Goal: Task Accomplishment & Management: Complete application form

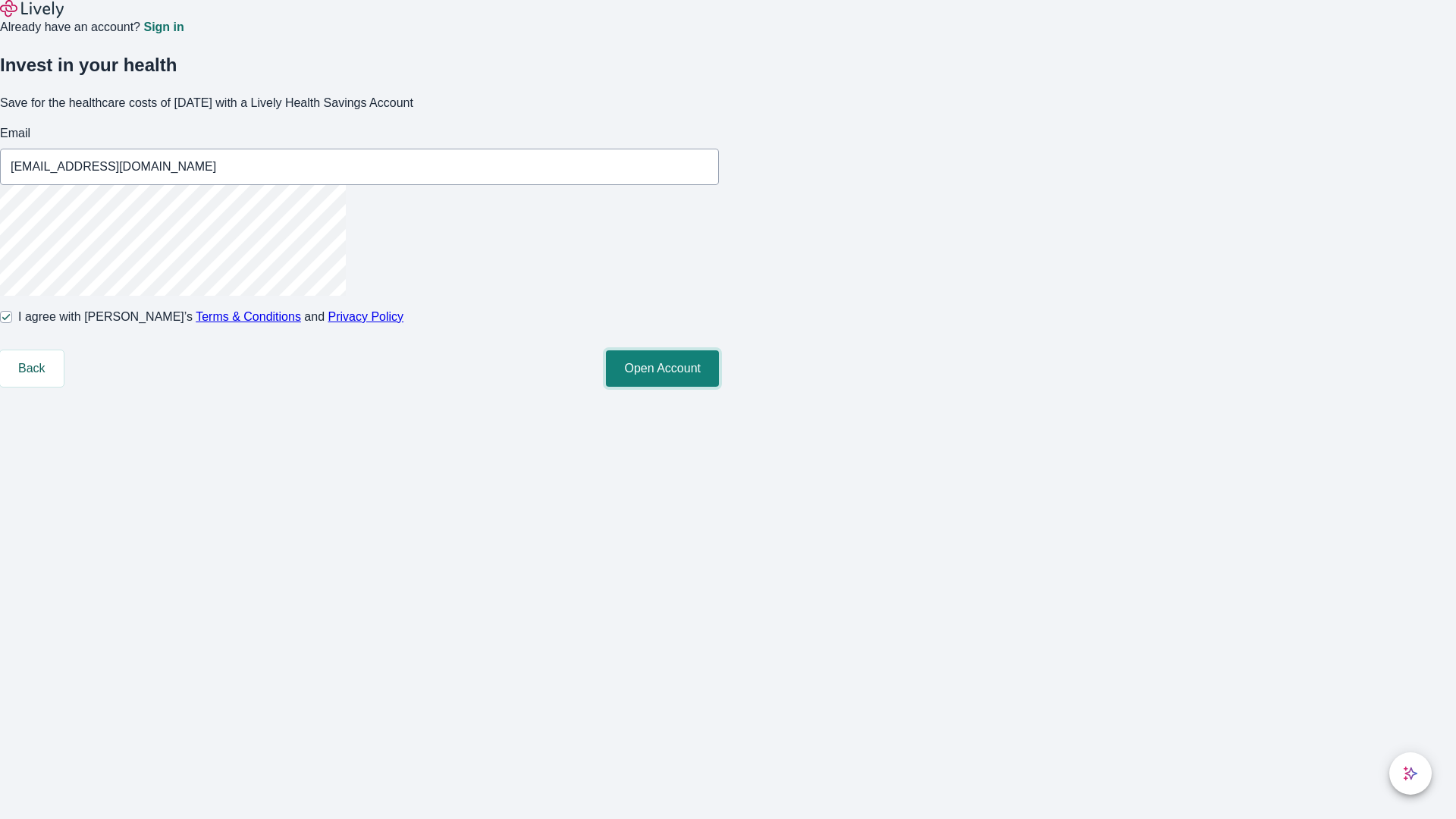
click at [719, 387] on button "Open Account" at bounding box center [663, 368] width 113 height 37
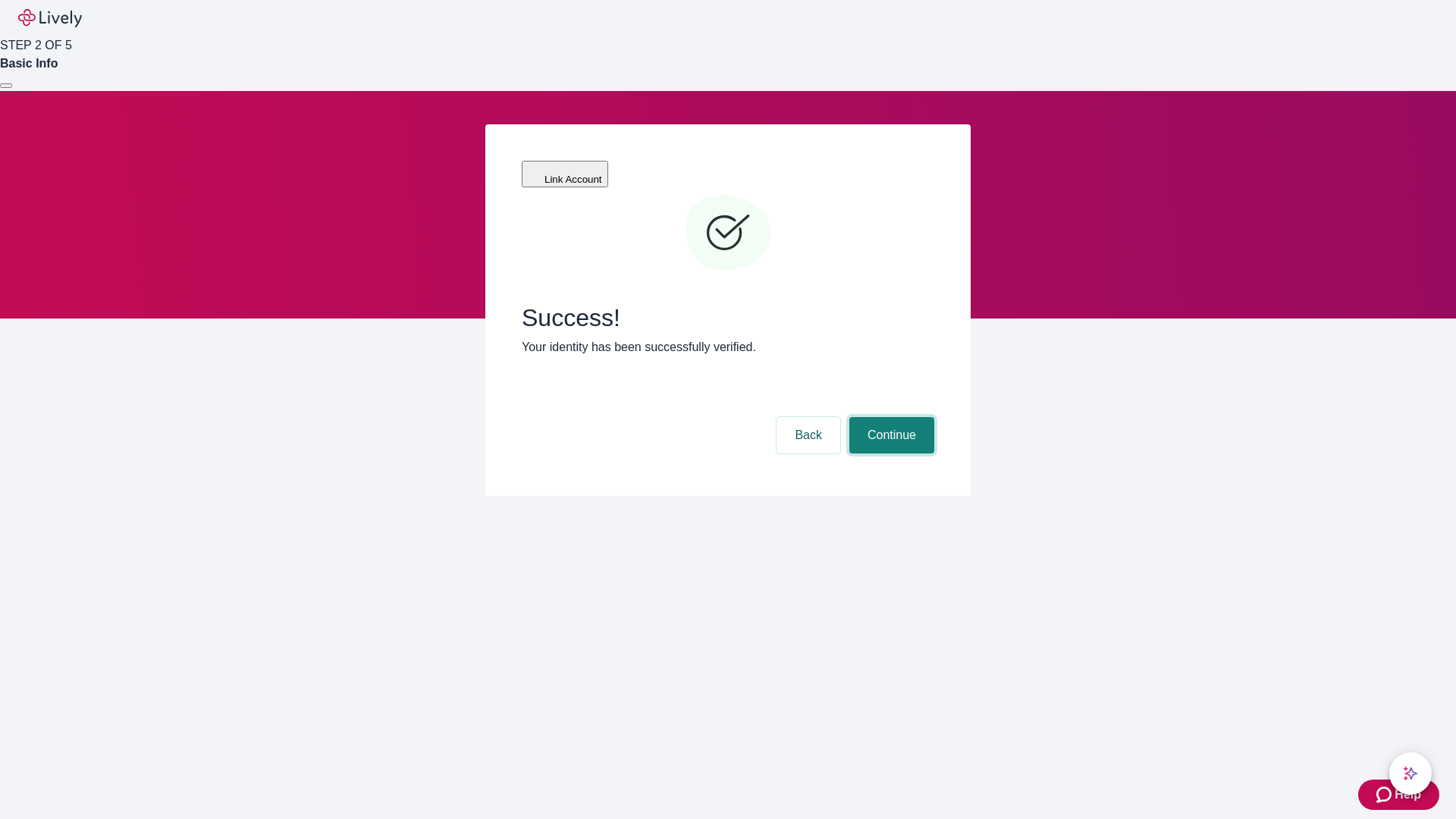
click at [889, 417] on button "Continue" at bounding box center [892, 435] width 85 height 37
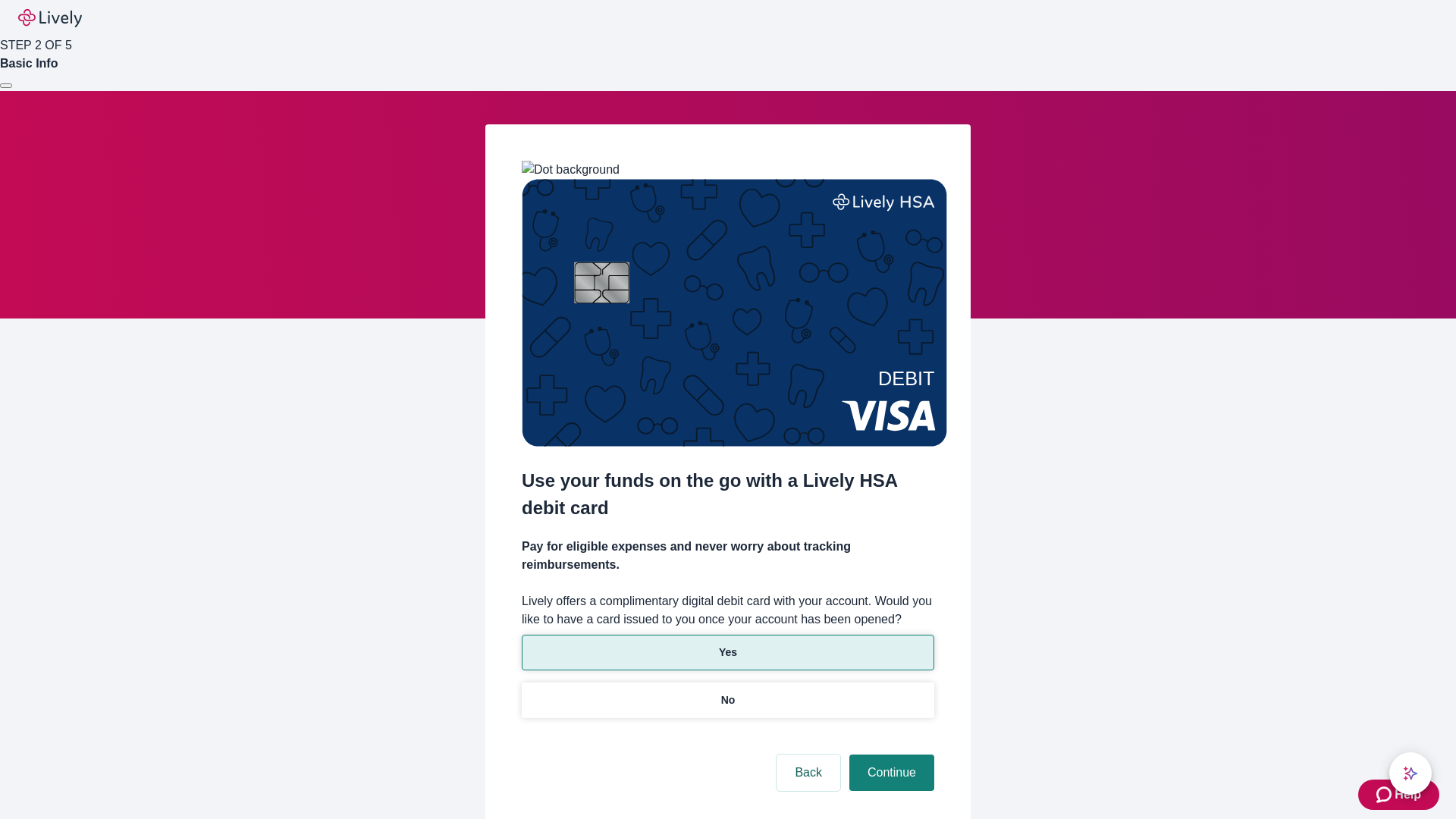
click at [728, 645] on p "Yes" at bounding box center [728, 653] width 18 height 16
click at [889, 754] on button "Continue" at bounding box center [892, 772] width 85 height 37
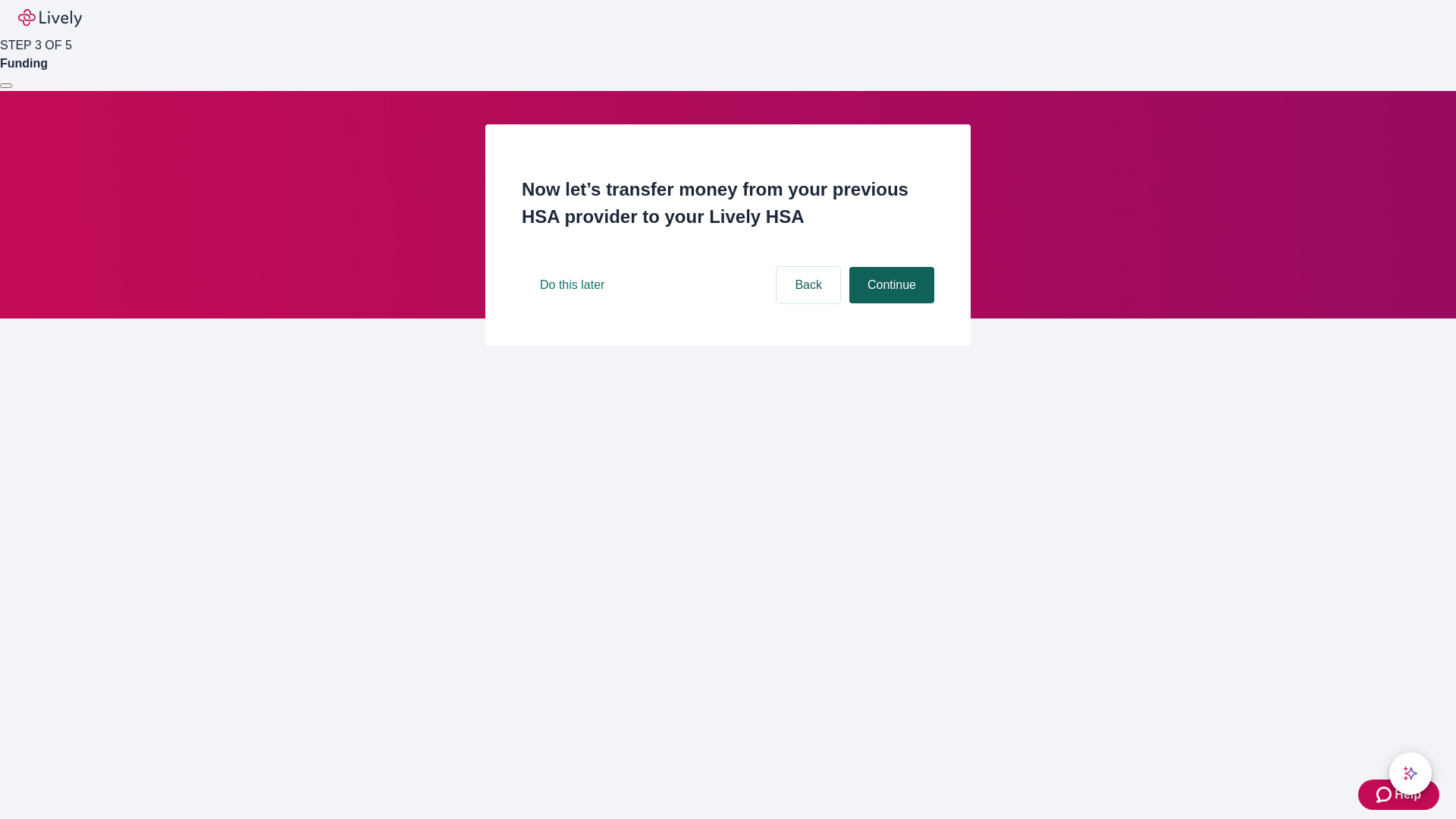
click at [889, 304] on button "Continue" at bounding box center [892, 285] width 85 height 37
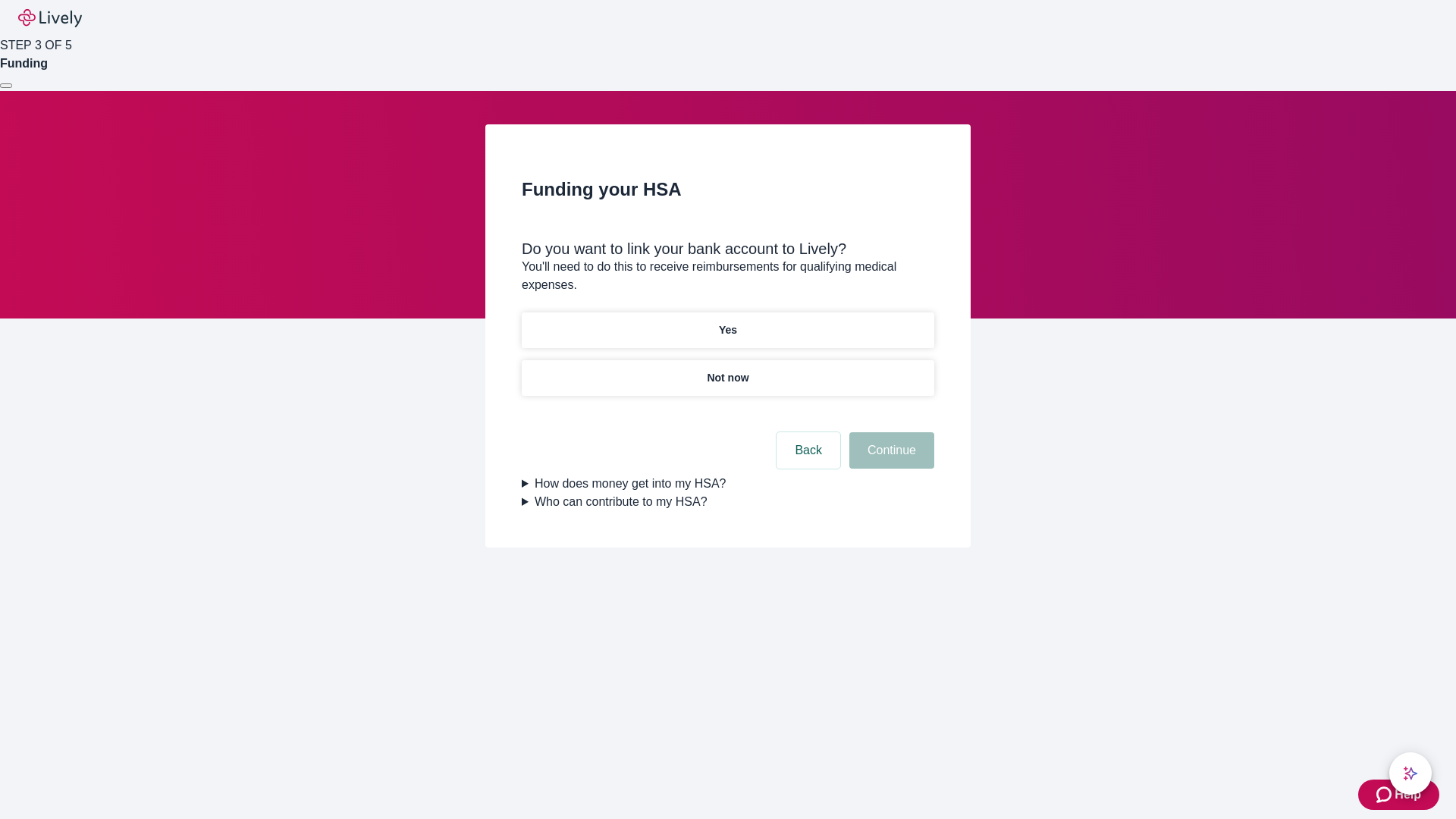
click at [728, 322] on p "Yes" at bounding box center [728, 330] width 18 height 16
click at [889, 432] on button "Continue" at bounding box center [892, 450] width 85 height 37
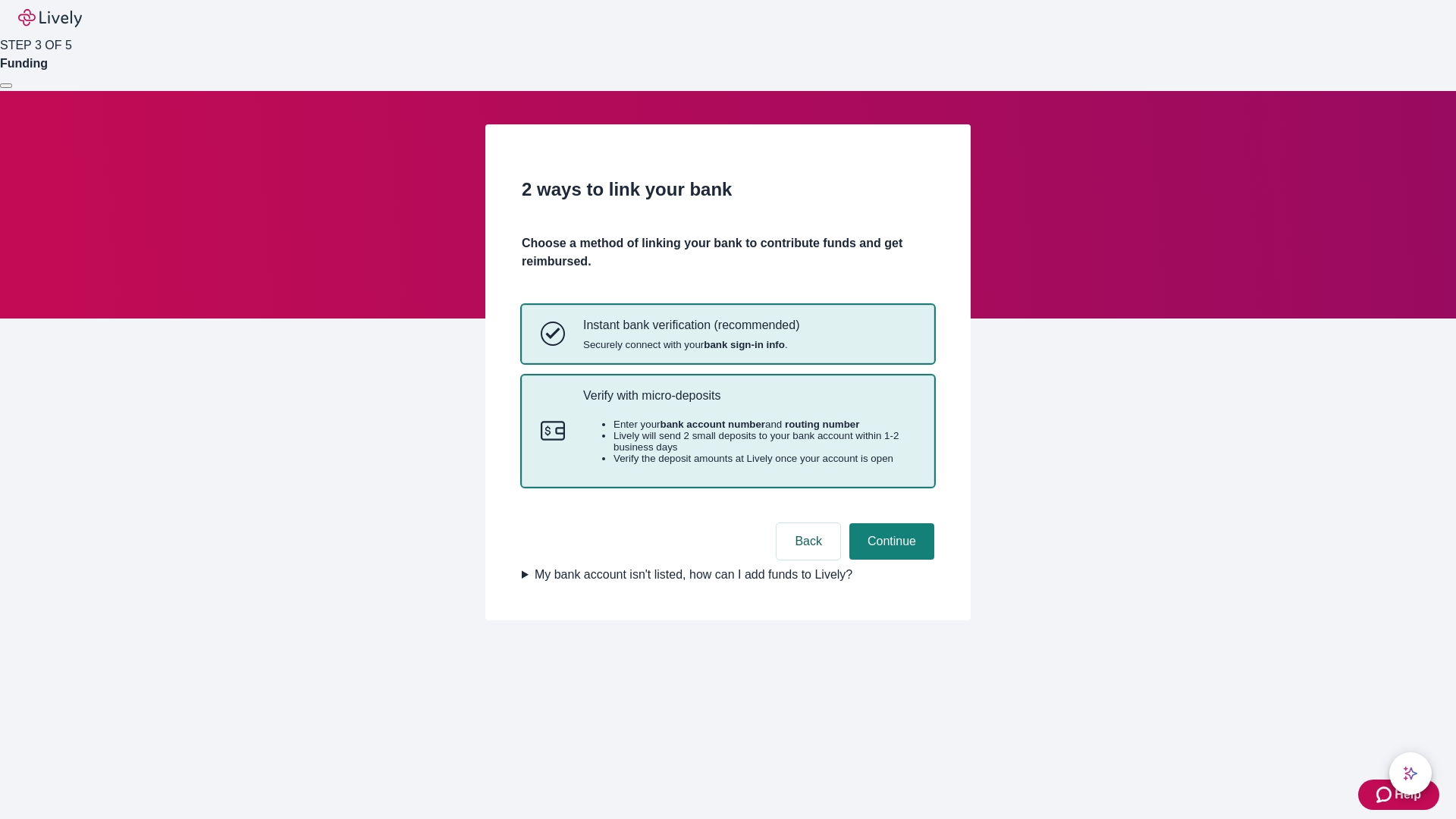
click at [748, 402] on p "Verify with micro-deposits" at bounding box center [749, 395] width 332 height 14
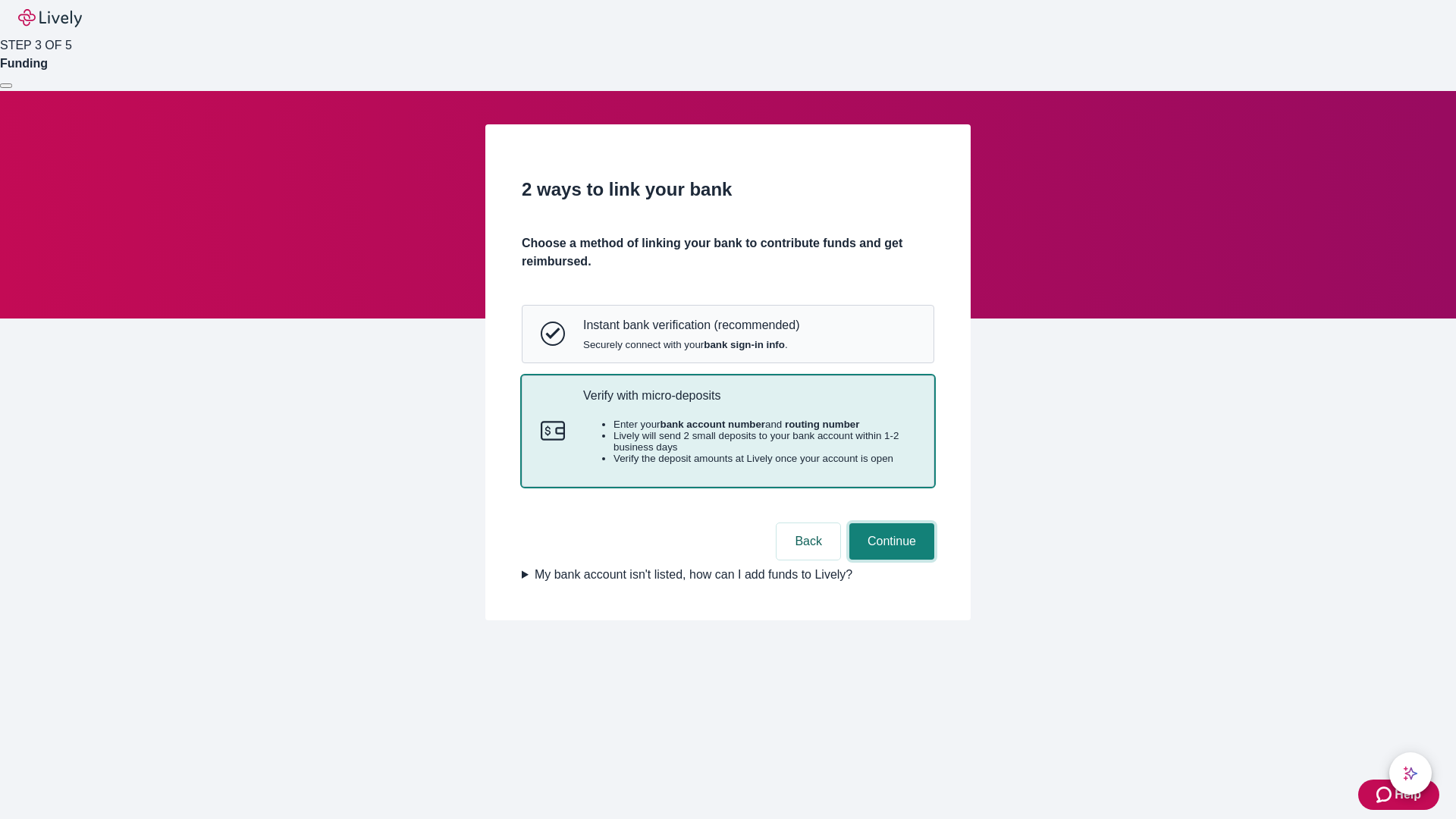
click at [889, 559] on button "Continue" at bounding box center [892, 542] width 85 height 37
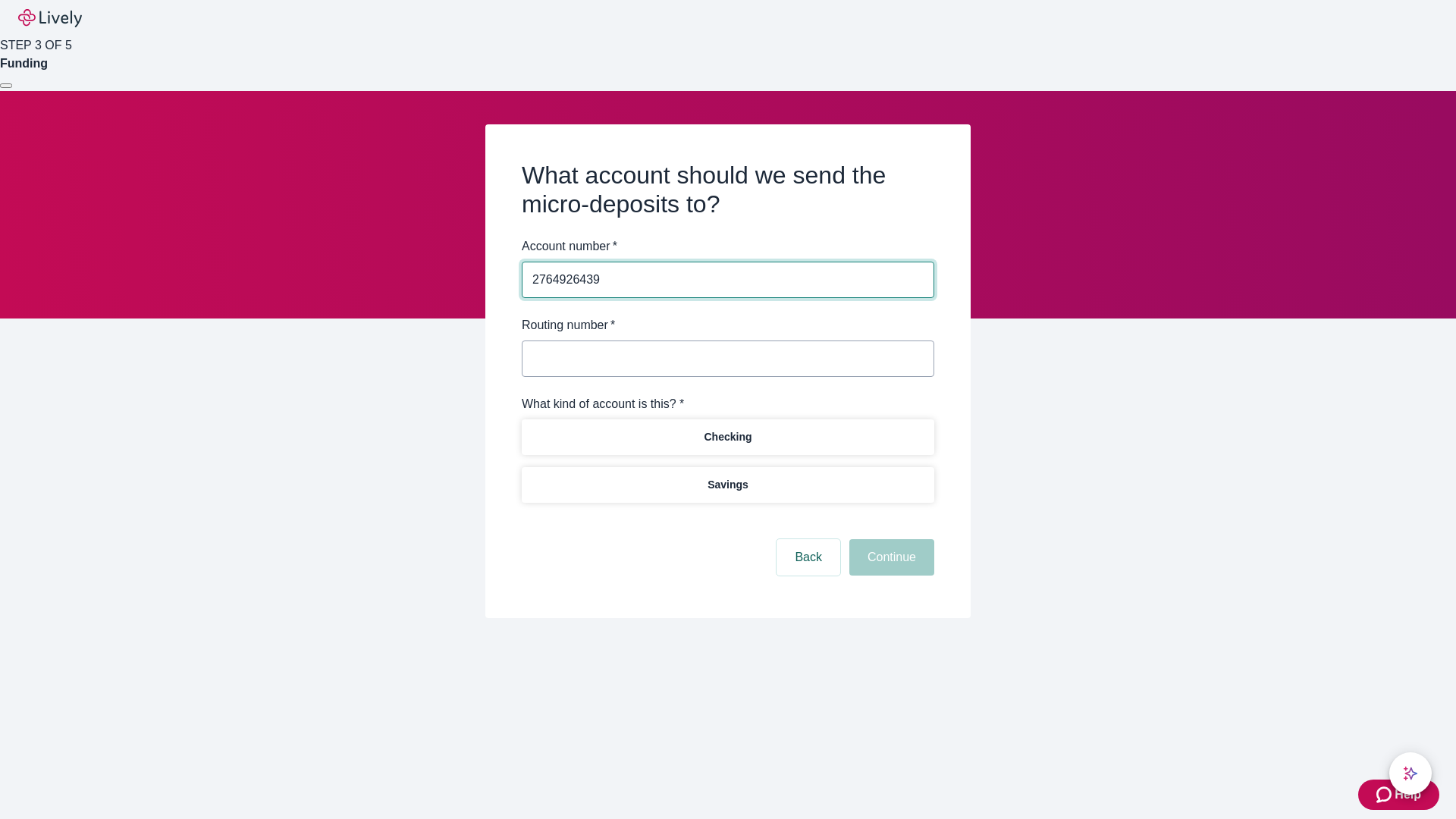
type input "2764926439"
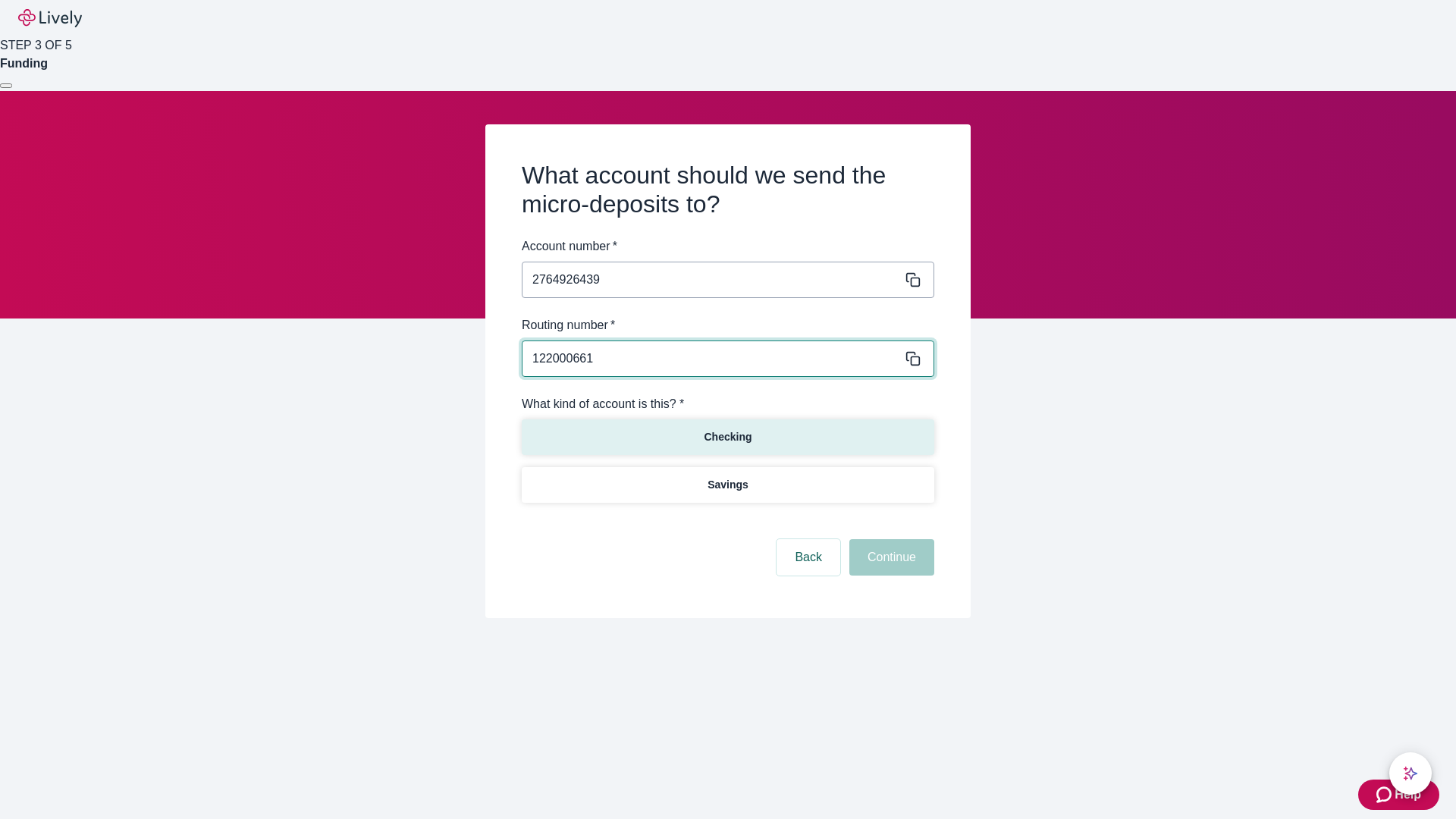
type input "122000661"
click at [728, 436] on p "Checking" at bounding box center [727, 437] width 48 height 16
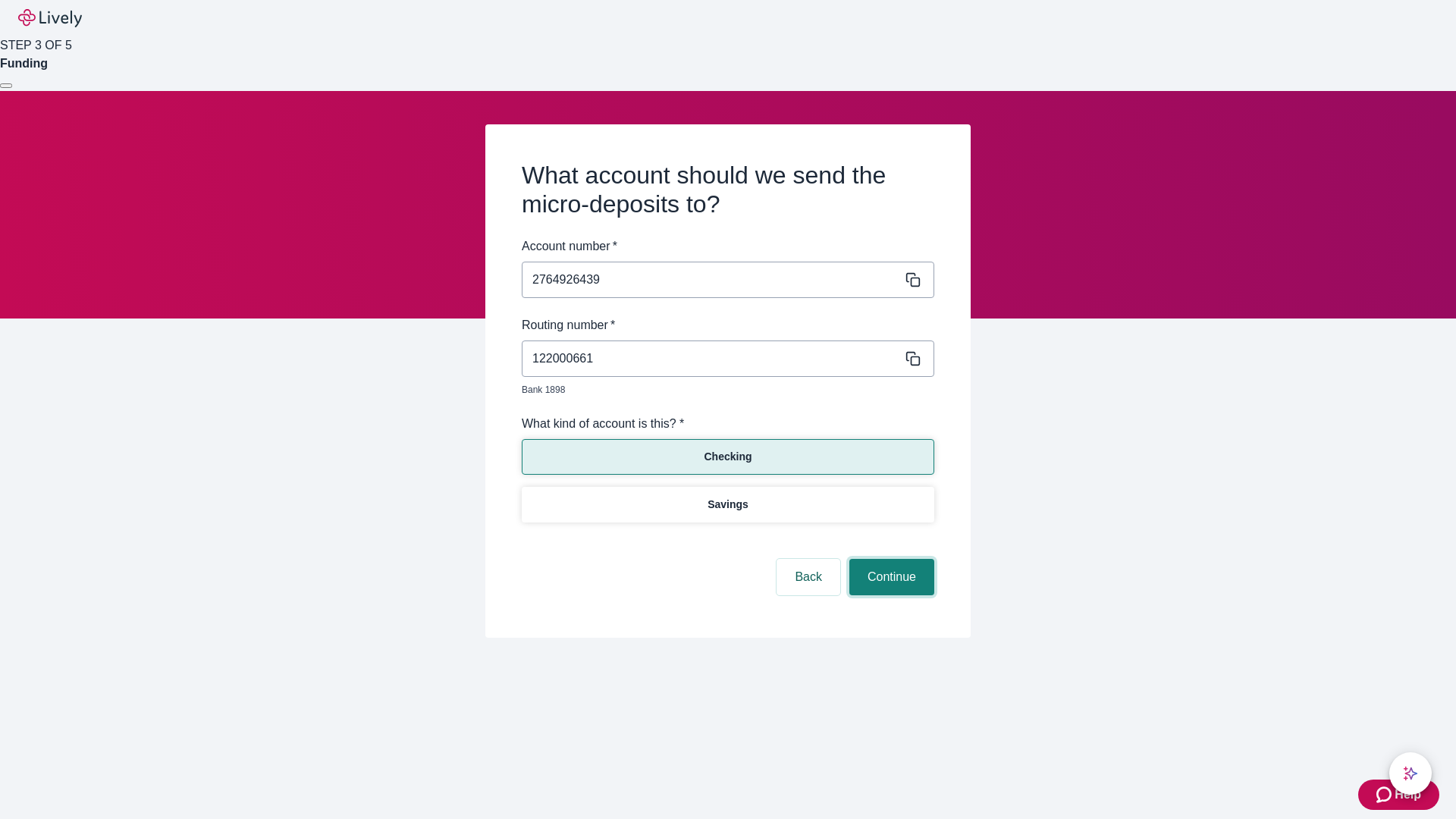
click at [889, 559] on button "Continue" at bounding box center [892, 577] width 85 height 37
